Goal: Information Seeking & Learning: Learn about a topic

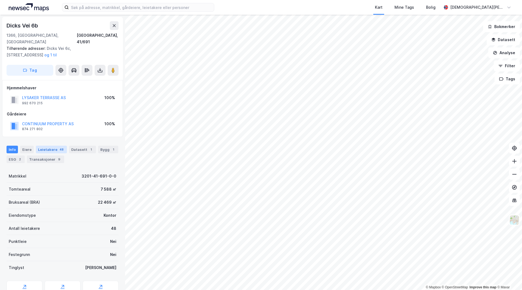
click at [49, 146] on div "Leietakere 48" at bounding box center [51, 150] width 31 height 8
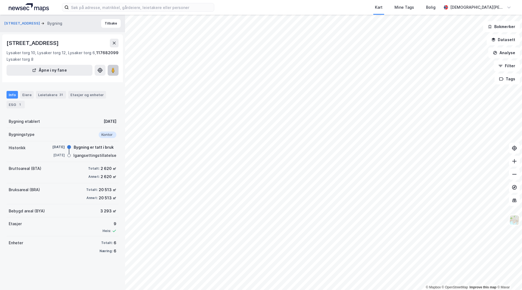
click at [114, 70] on image at bounding box center [113, 69] width 3 height 5
